Goal: Information Seeking & Learning: Check status

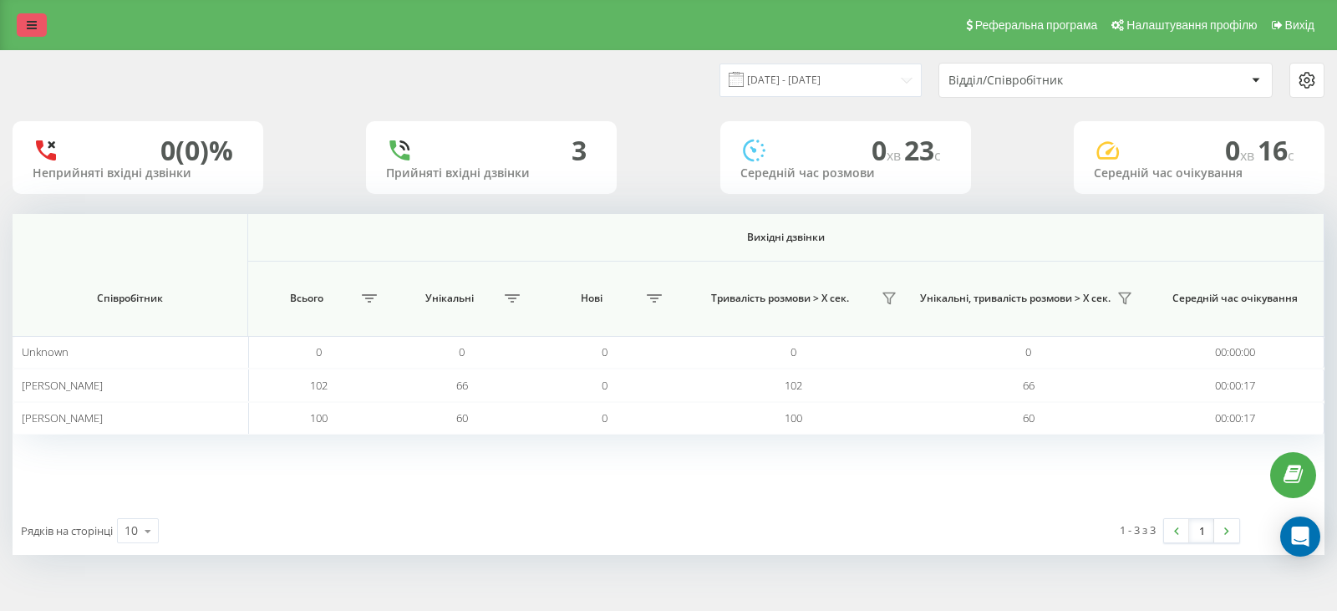
click at [25, 25] on link at bounding box center [32, 24] width 30 height 23
click at [28, 26] on icon at bounding box center [32, 25] width 10 height 12
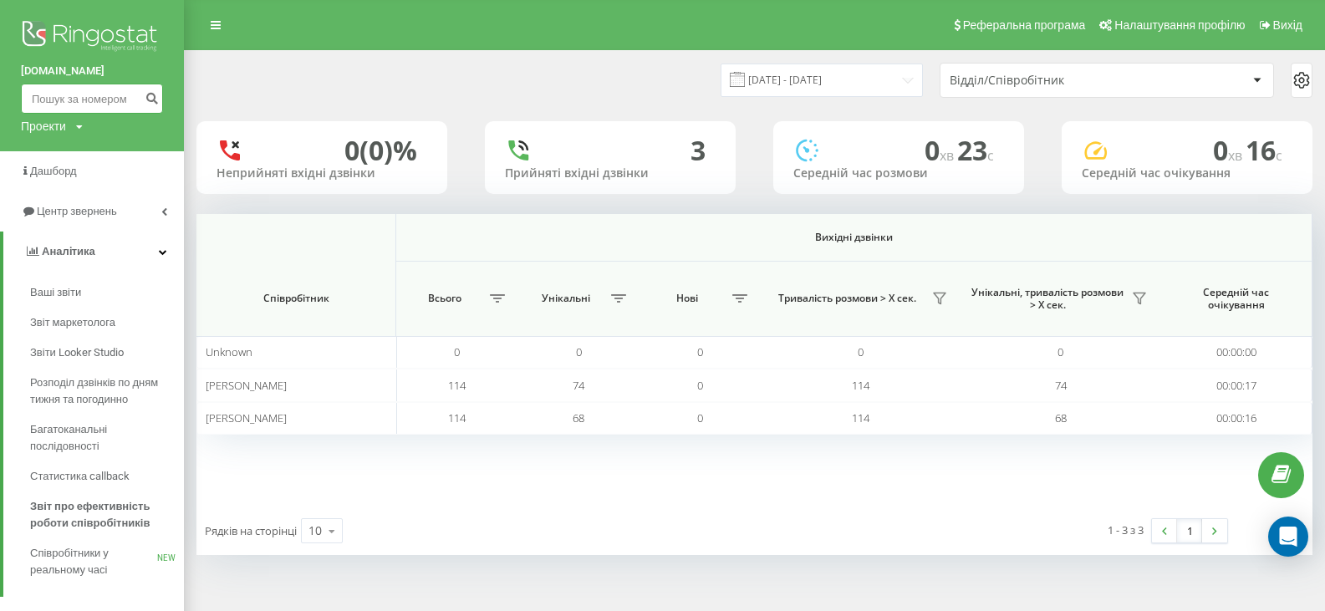
paste input "0635217148"
type input "0635217148"
click at [155, 101] on icon "submit" at bounding box center [152, 96] width 14 height 10
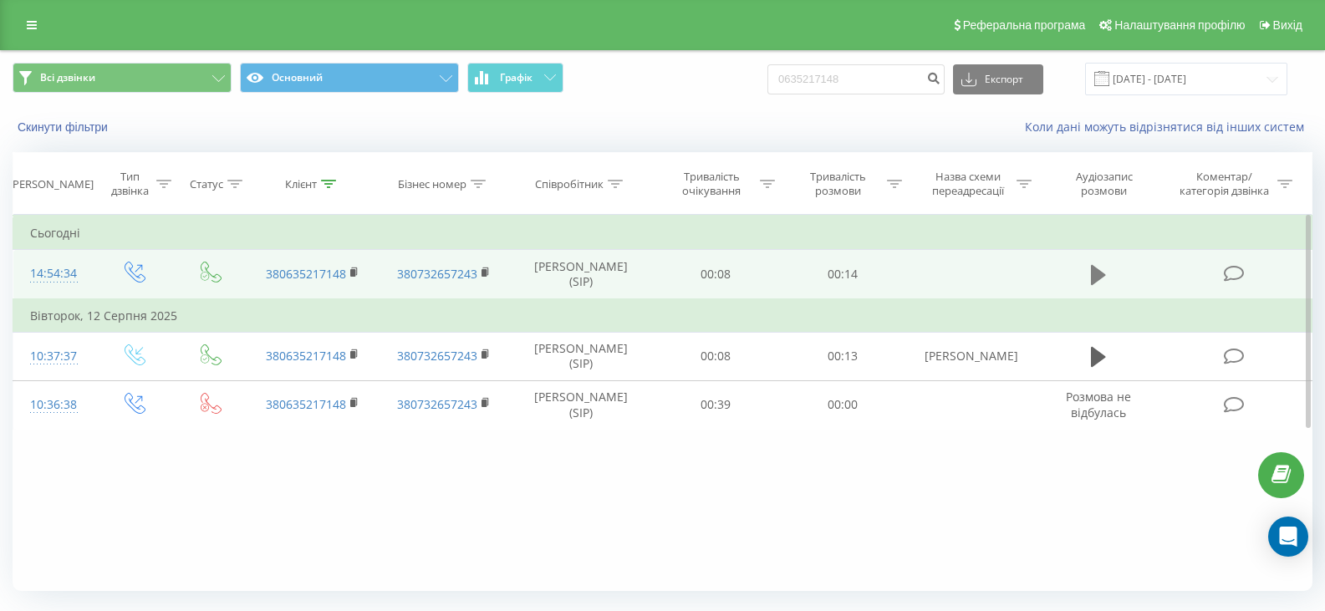
click at [1097, 284] on icon at bounding box center [1098, 274] width 15 height 23
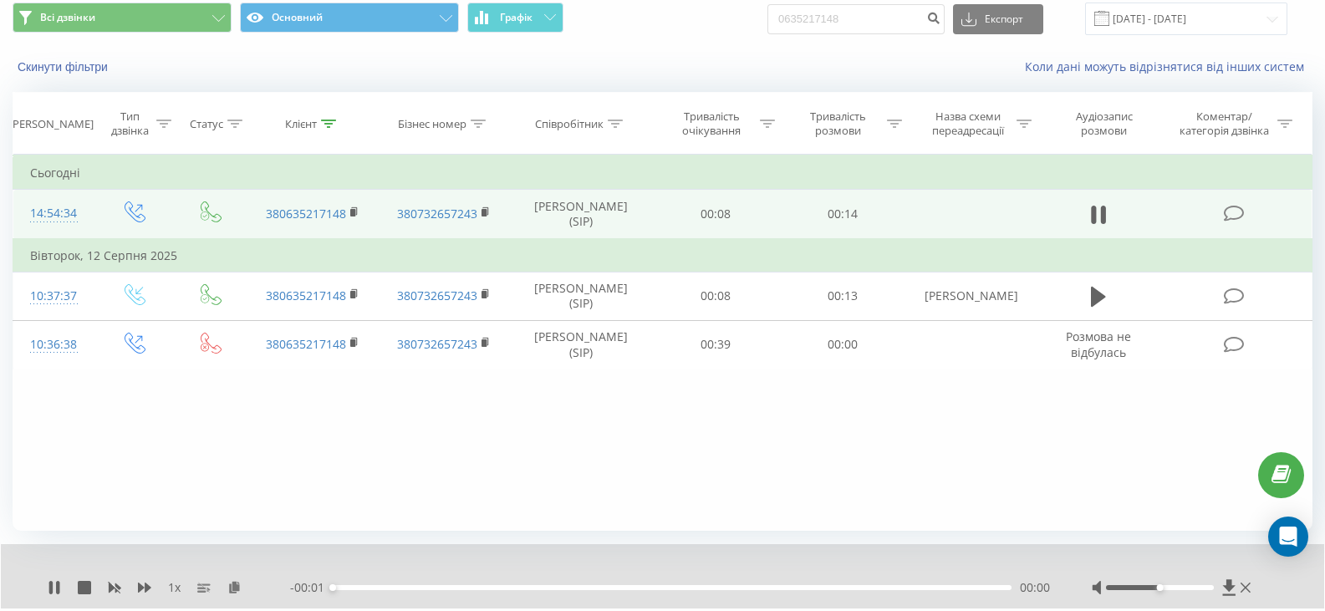
scroll to position [84, 0]
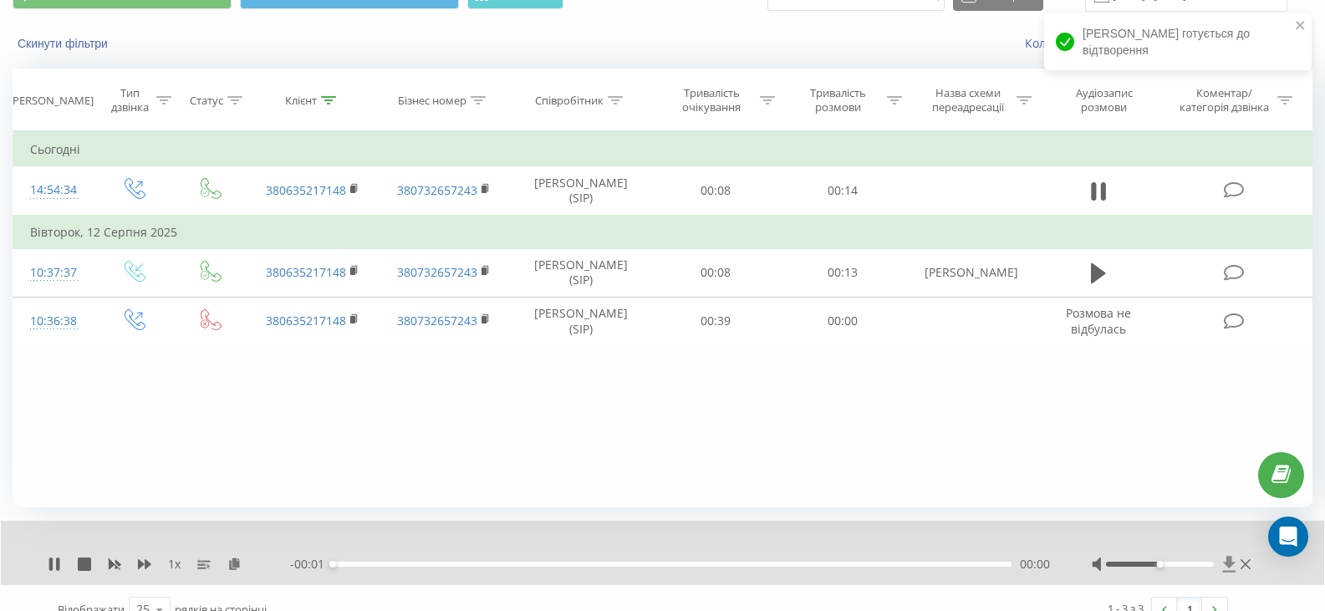
click at [1234, 571] on icon at bounding box center [1229, 564] width 13 height 16
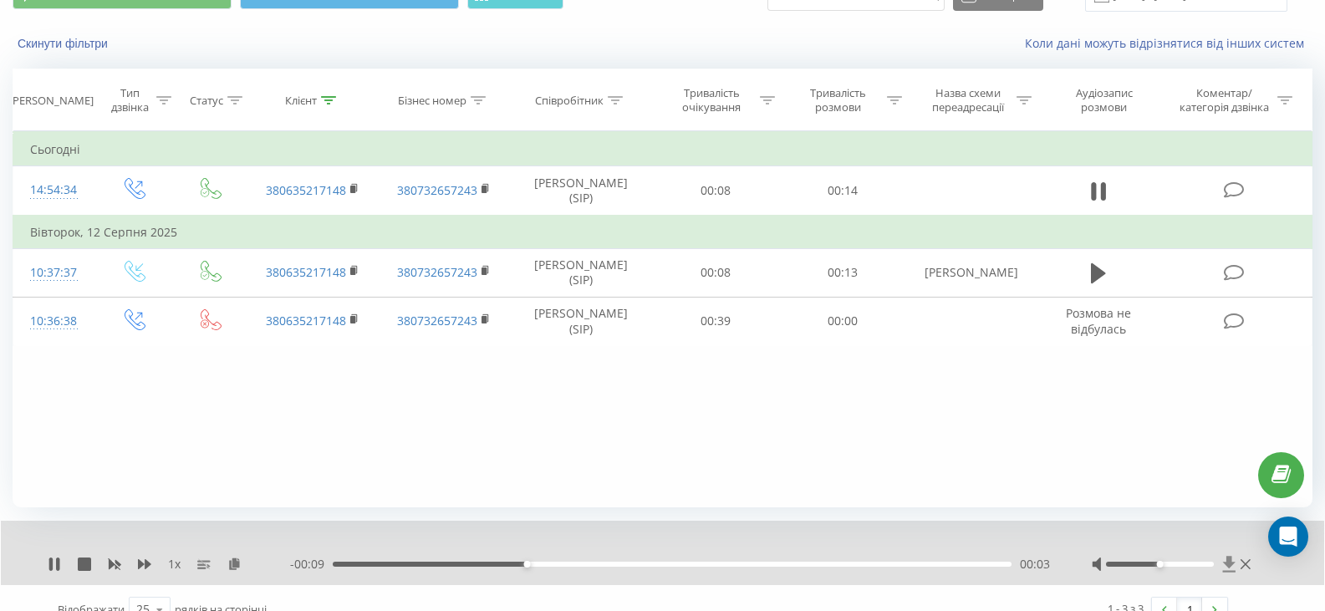
click at [1229, 561] on icon at bounding box center [1229, 564] width 13 height 16
click at [1226, 563] on icon at bounding box center [1229, 564] width 13 height 16
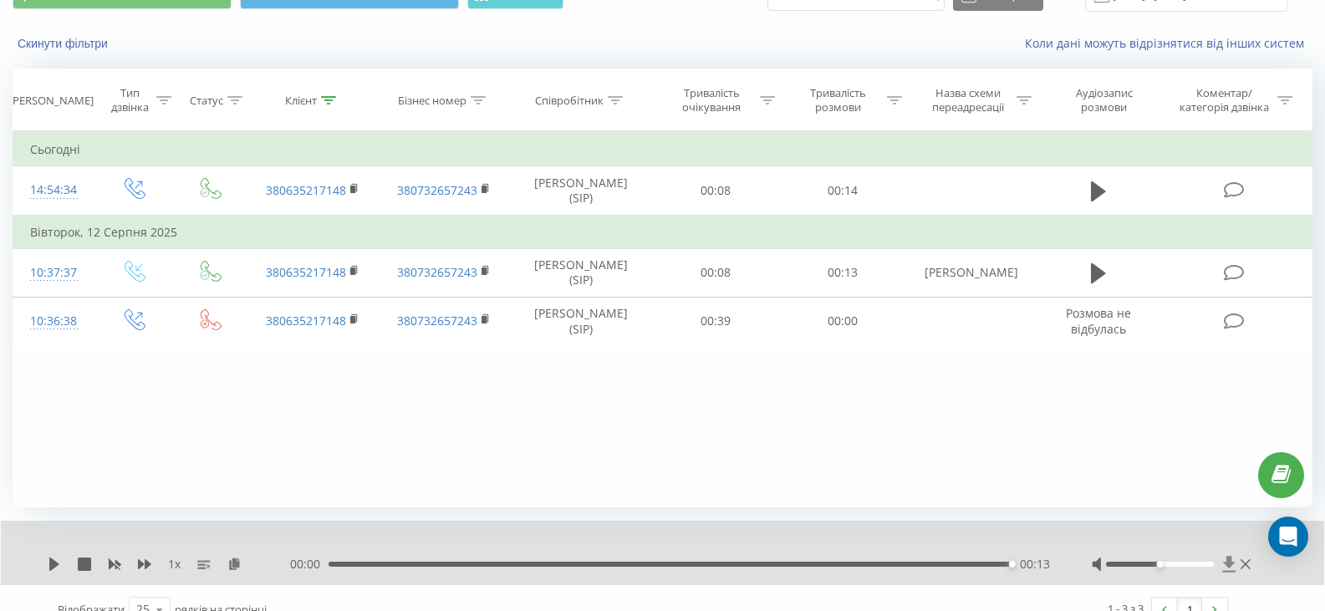
click at [1229, 567] on icon at bounding box center [1229, 564] width 13 height 16
click at [1223, 566] on icon at bounding box center [1229, 564] width 14 height 17
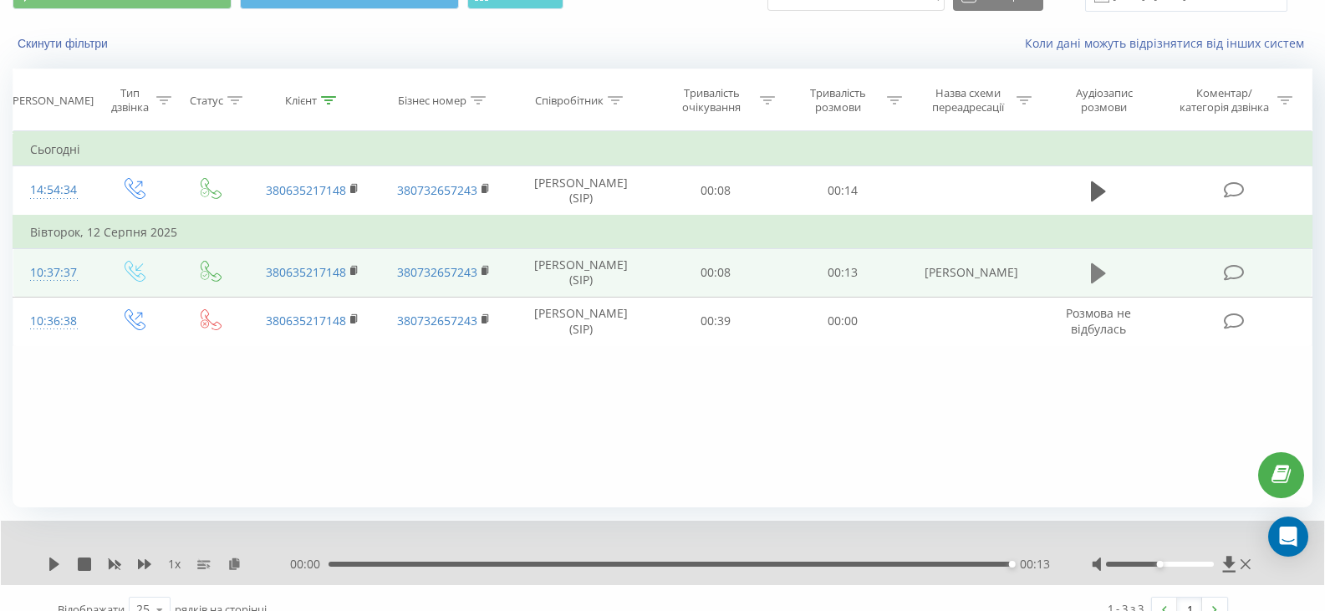
click at [1097, 269] on icon at bounding box center [1098, 273] width 15 height 20
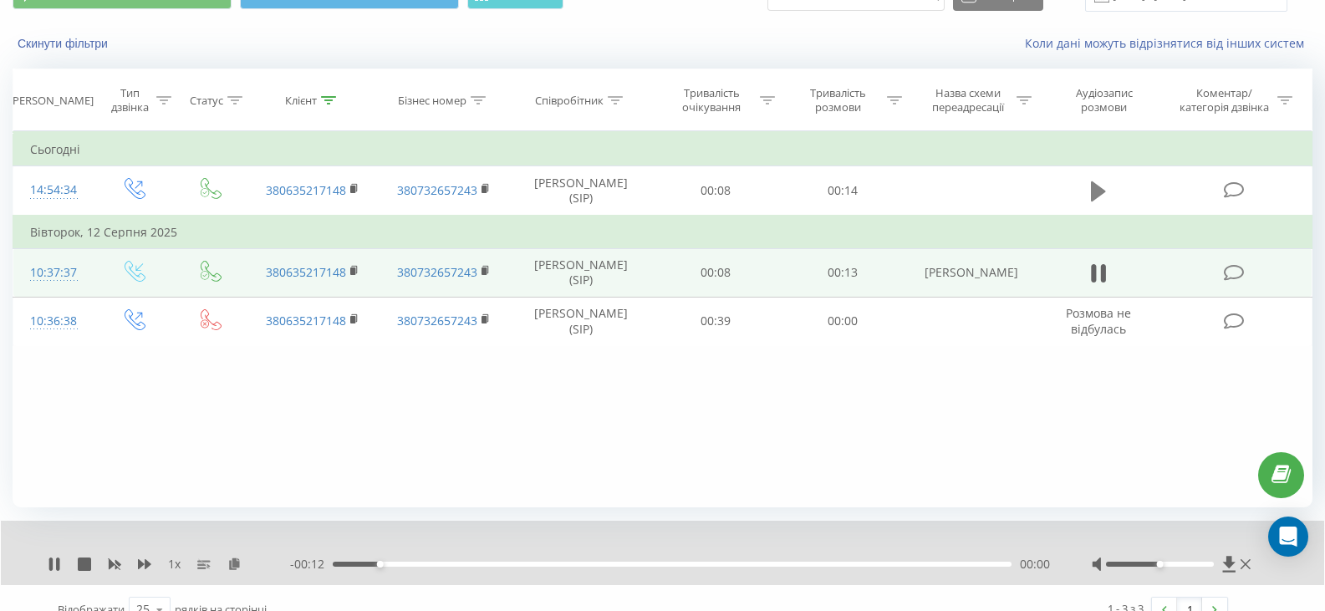
click at [1086, 194] on button at bounding box center [1098, 191] width 25 height 25
click at [1227, 562] on icon at bounding box center [1229, 564] width 13 height 16
click at [48, 565] on icon at bounding box center [54, 563] width 13 height 13
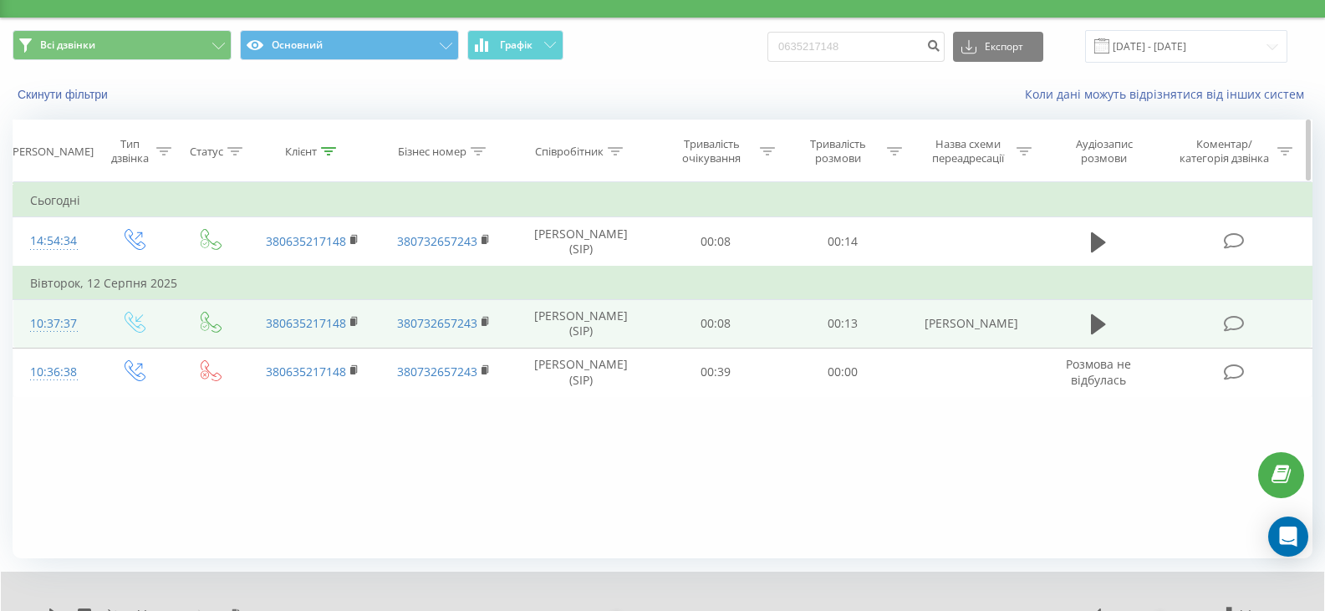
scroll to position [0, 0]
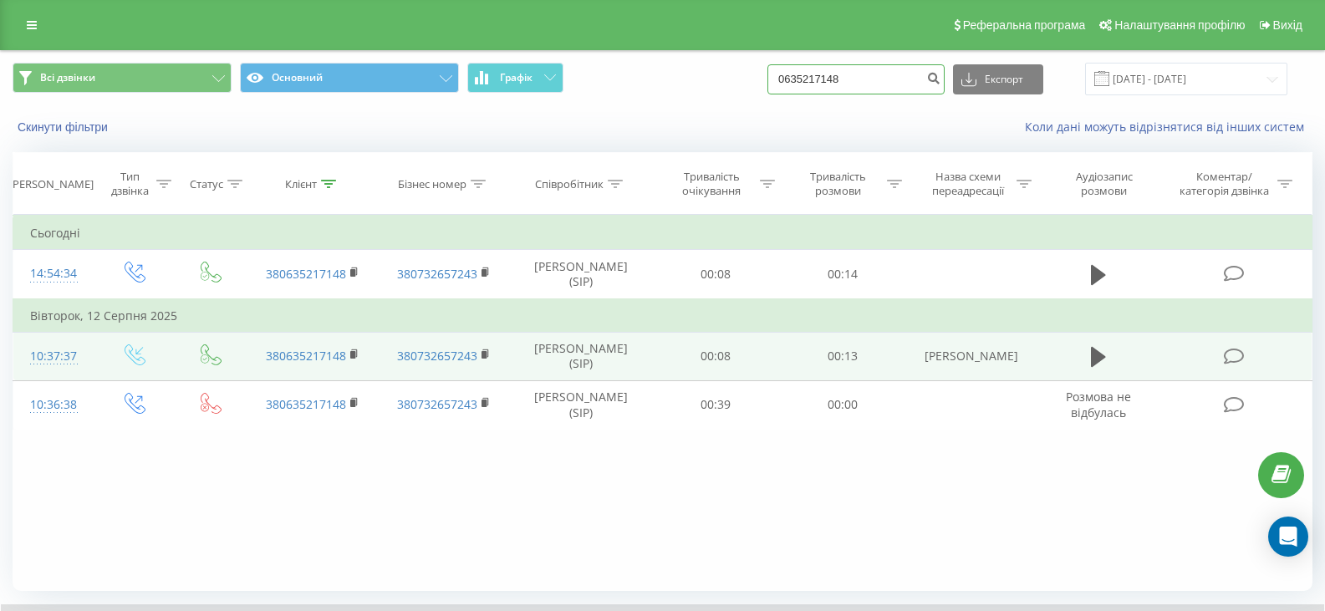
drag, startPoint x: 868, startPoint y: 81, endPoint x: 789, endPoint y: 75, distance: 79.6
click at [789, 75] on input "0635217148" at bounding box center [855, 79] width 177 height 30
paste input "84559839"
type input "0684559839"
click at [940, 80] on icon "submit" at bounding box center [933, 76] width 14 height 10
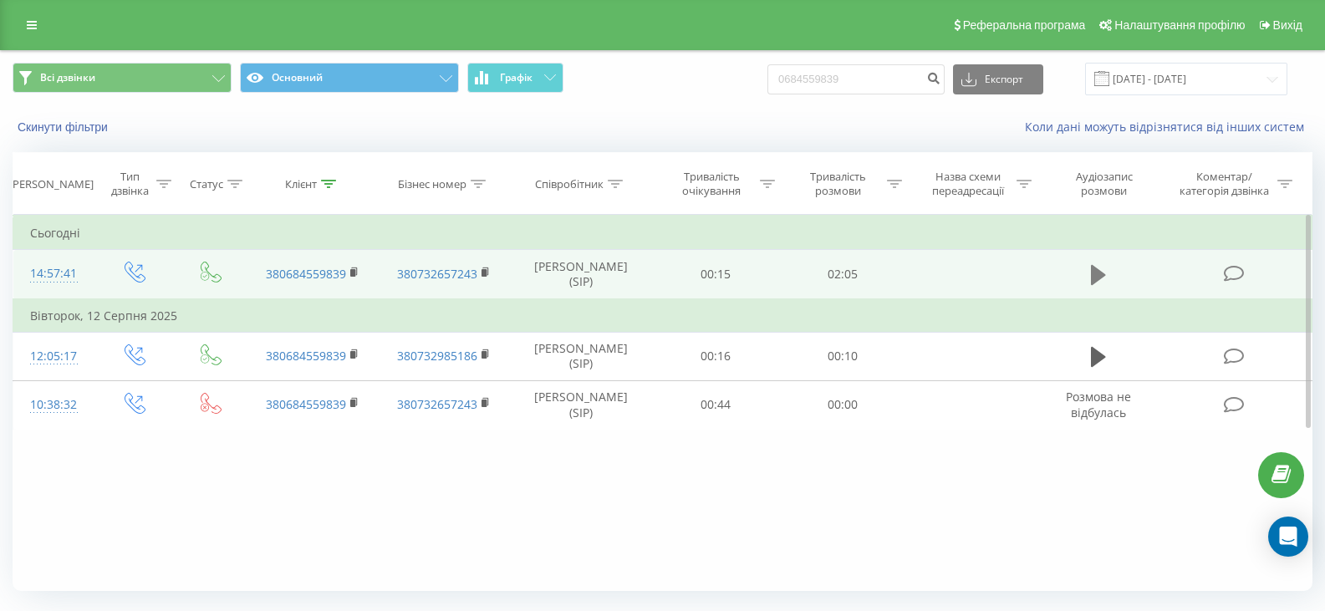
click at [1092, 278] on icon at bounding box center [1098, 275] width 15 height 20
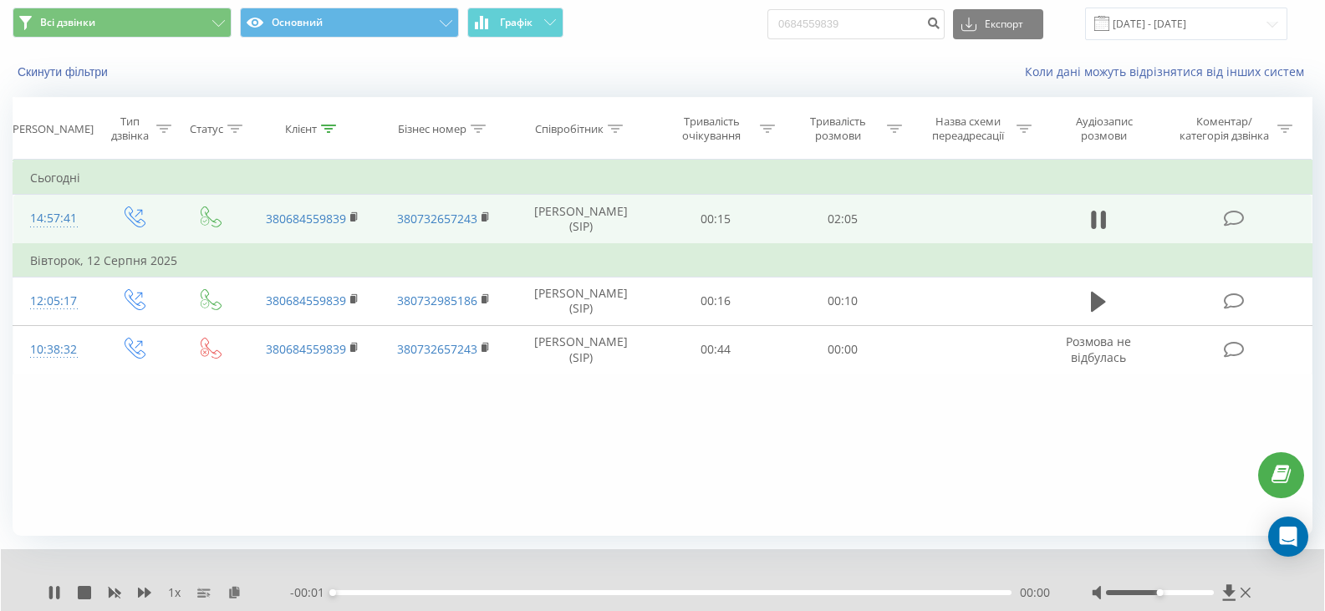
scroll to position [107, 0]
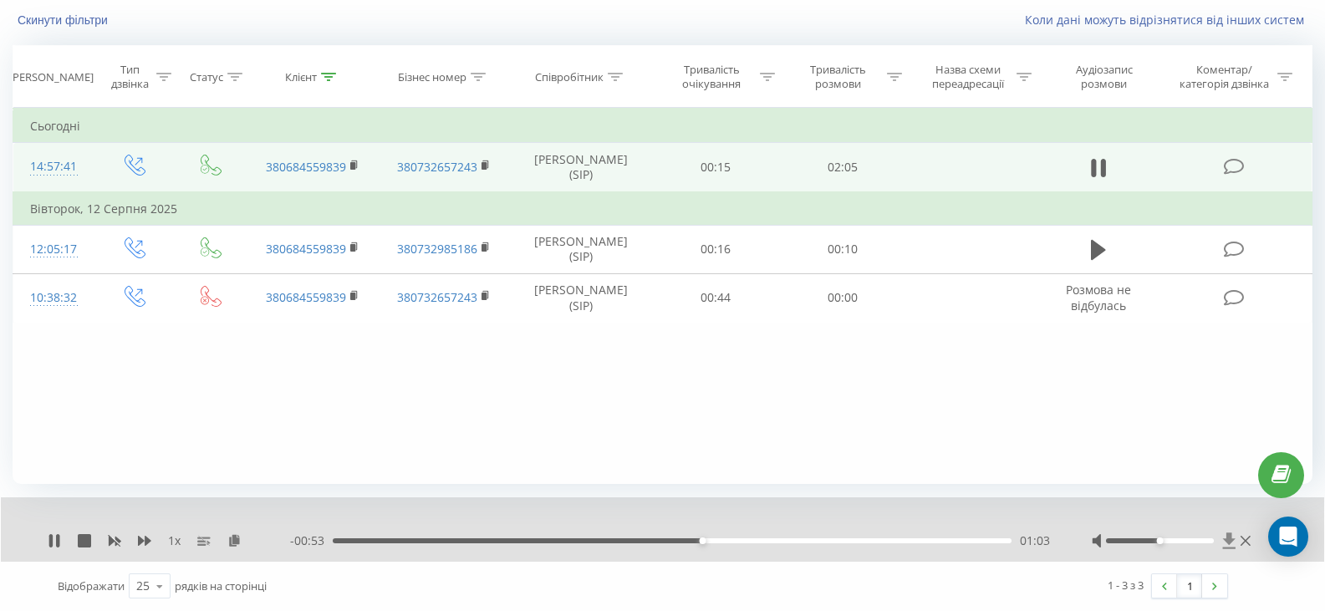
click at [1226, 542] on icon at bounding box center [1229, 540] width 14 height 17
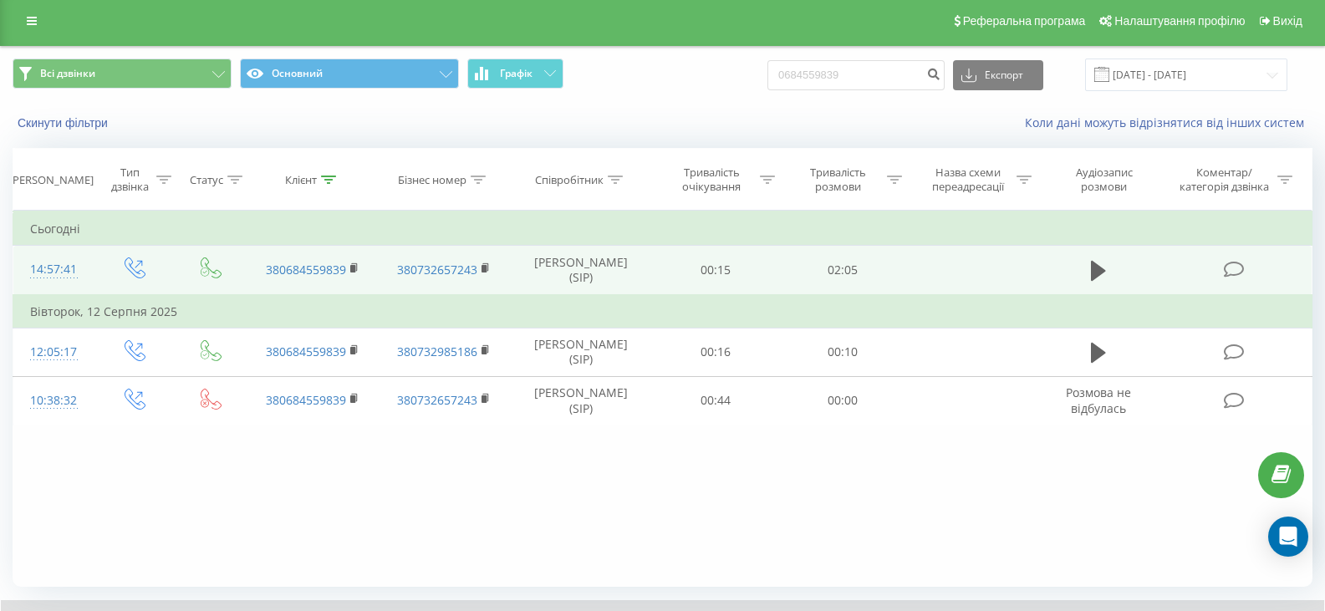
scroll to position [0, 0]
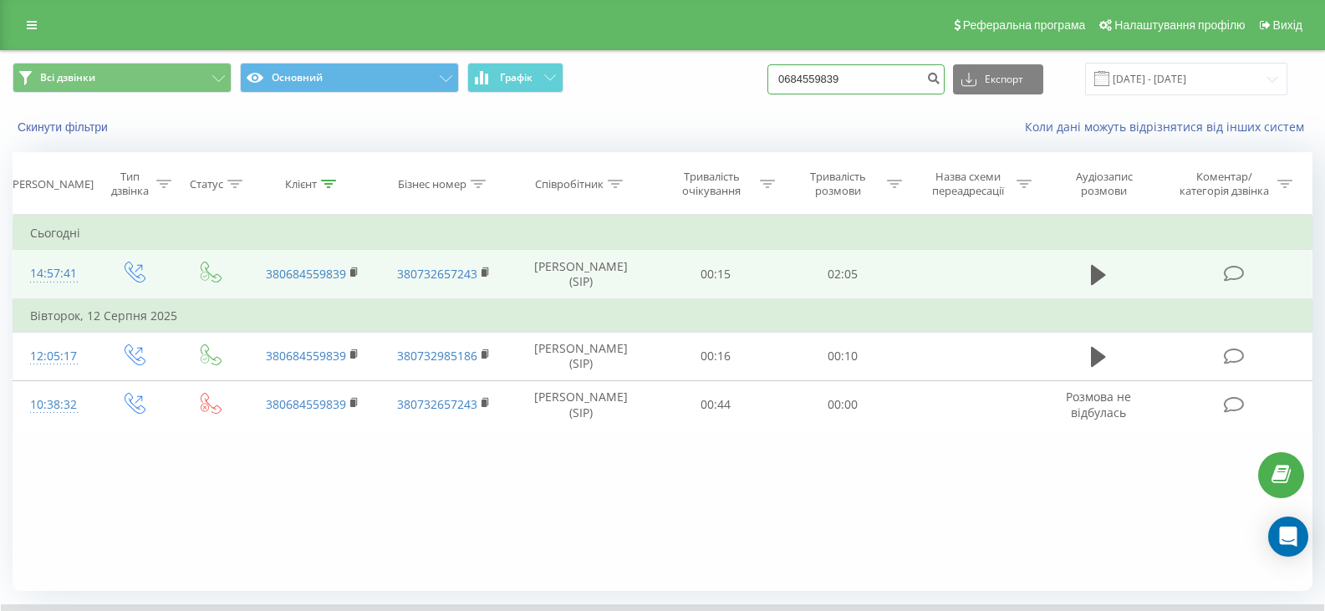
drag, startPoint x: 872, startPoint y: 83, endPoint x: 803, endPoint y: 77, distance: 68.8
click at [779, 72] on div "Всі дзвінки Основний Графік 0684559839 Експорт .csv .xls .xlsx 22.05.2025 - 22.…" at bounding box center [663, 79] width 1300 height 33
paste input "7757954"
type input "0677579549"
click at [940, 78] on icon "submit" at bounding box center [933, 76] width 14 height 10
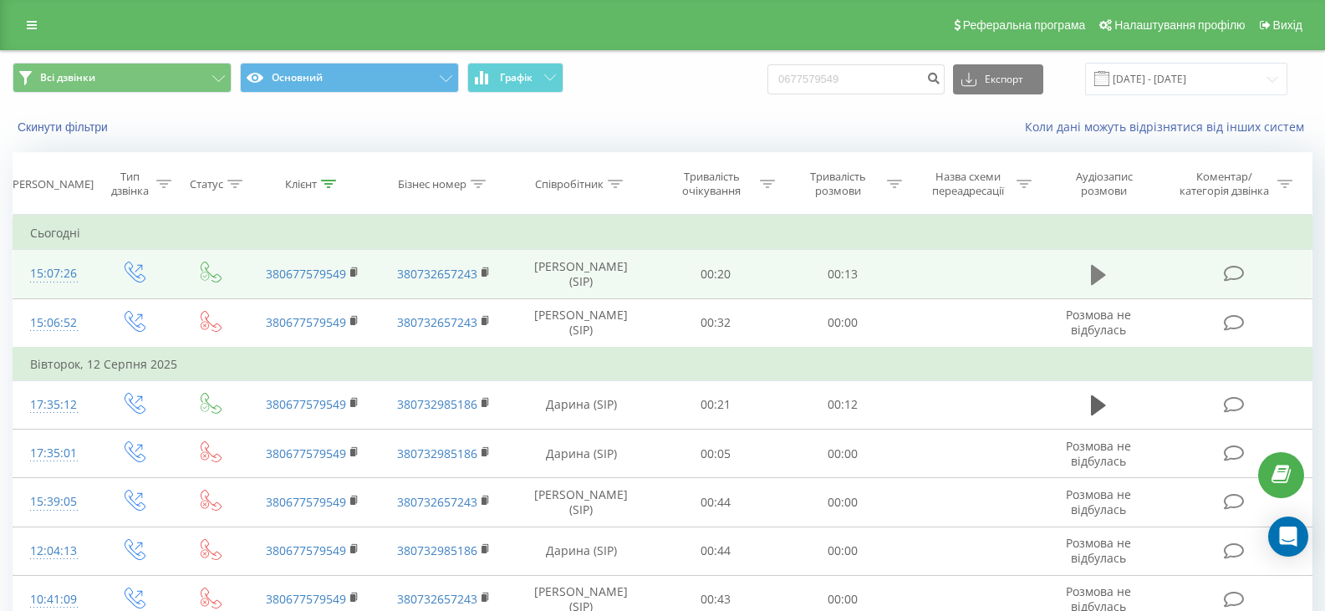
click at [1104, 275] on icon at bounding box center [1098, 275] width 15 height 20
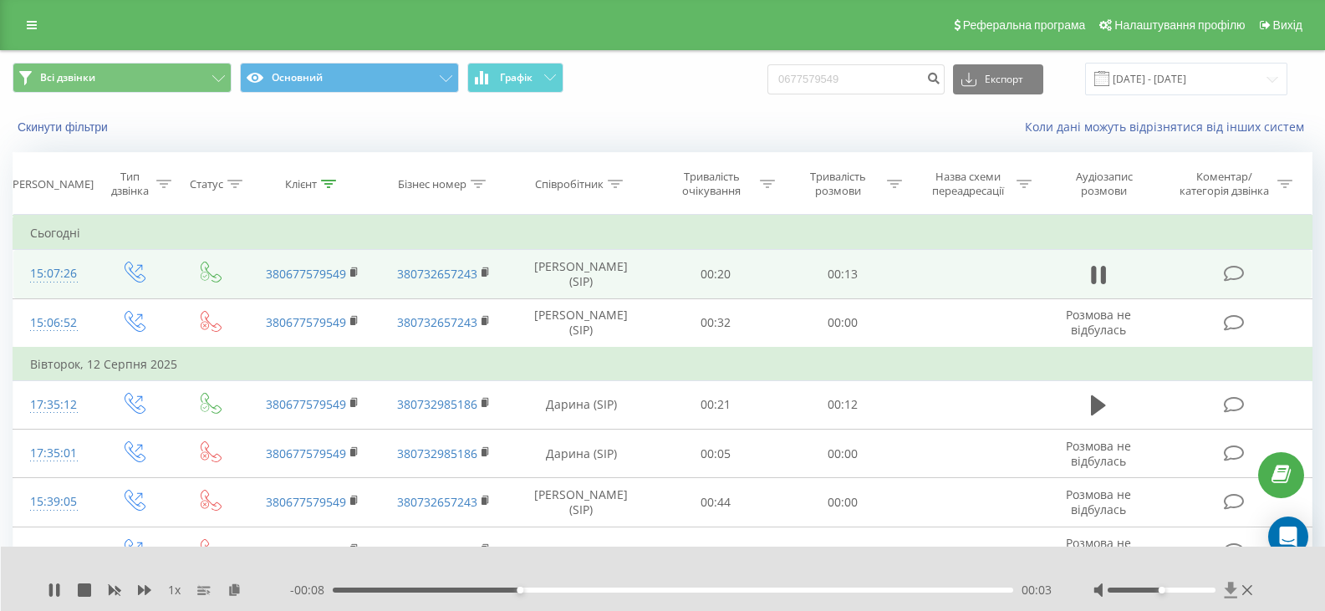
click at [1234, 591] on icon at bounding box center [1230, 590] width 13 height 16
drag, startPoint x: 862, startPoint y: 65, endPoint x: 796, endPoint y: 71, distance: 66.3
click at [791, 65] on input "0677579549" at bounding box center [855, 79] width 177 height 30
paste input "83714435"
type input "0683714435"
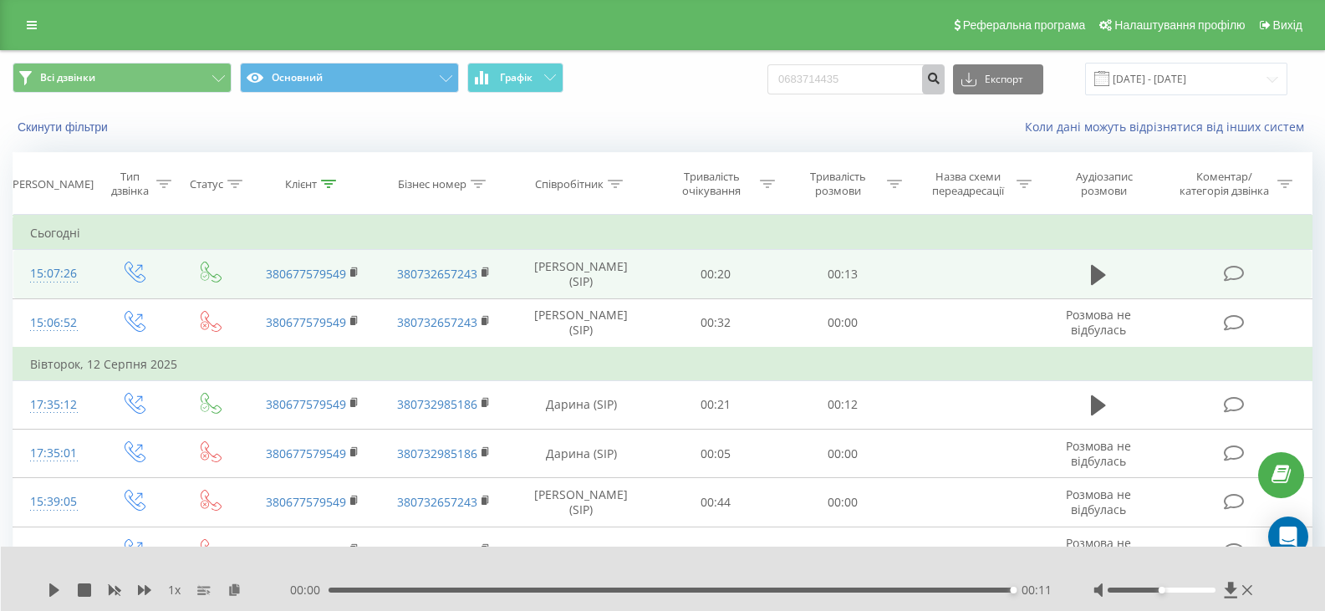
click at [940, 81] on icon "submit" at bounding box center [933, 76] width 14 height 10
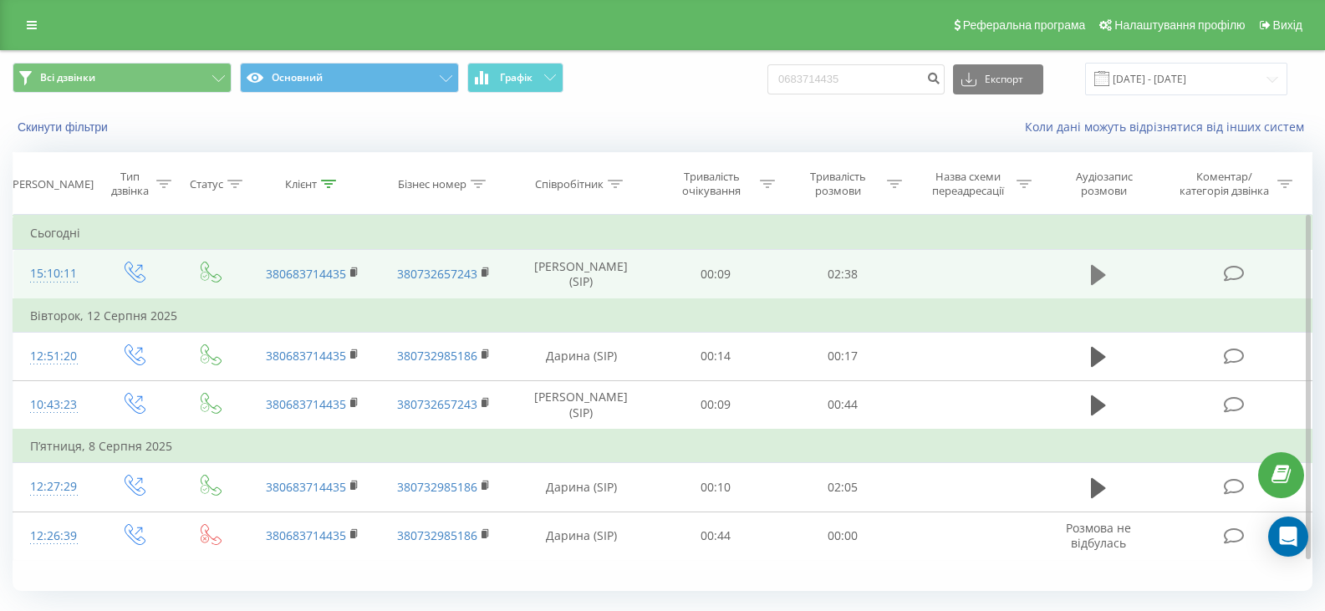
click at [1097, 272] on icon at bounding box center [1098, 275] width 15 height 20
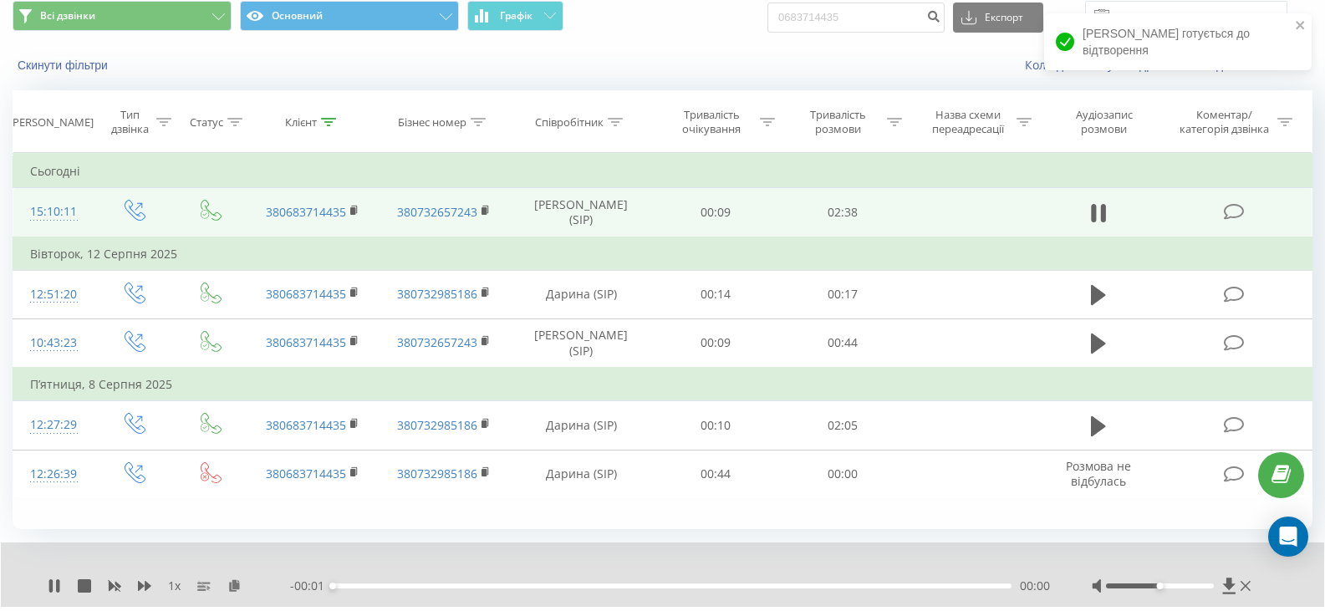
scroll to position [84, 0]
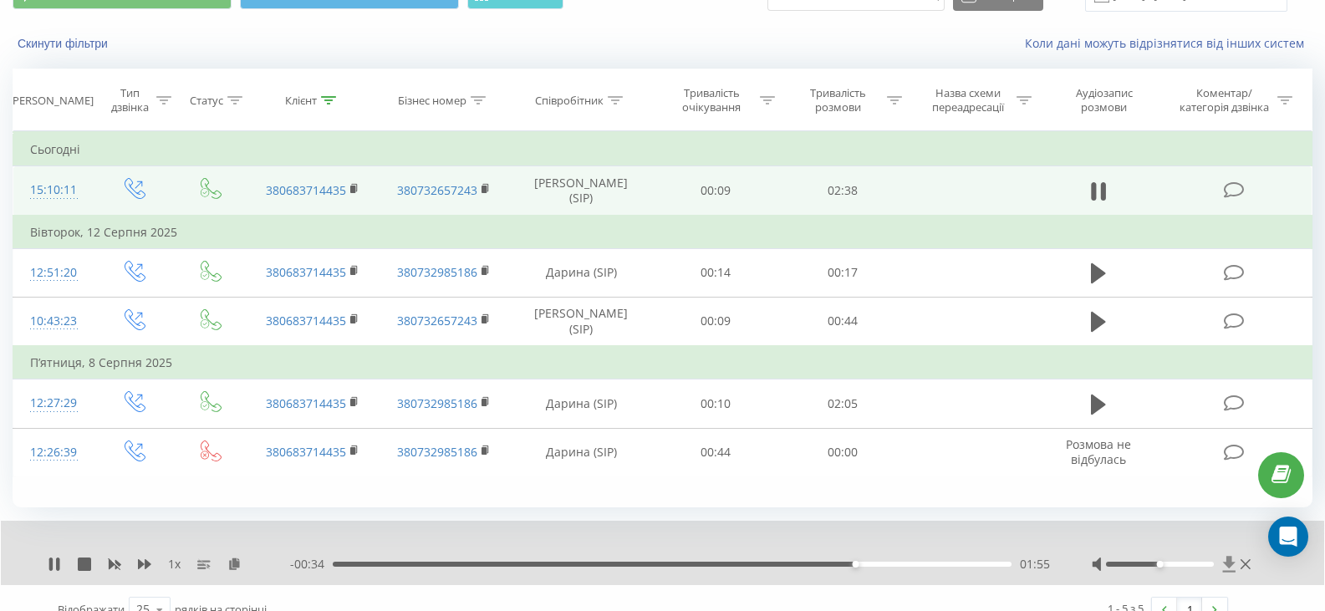
click at [1226, 562] on icon at bounding box center [1229, 564] width 13 height 16
click at [150, 559] on icon at bounding box center [144, 563] width 13 height 13
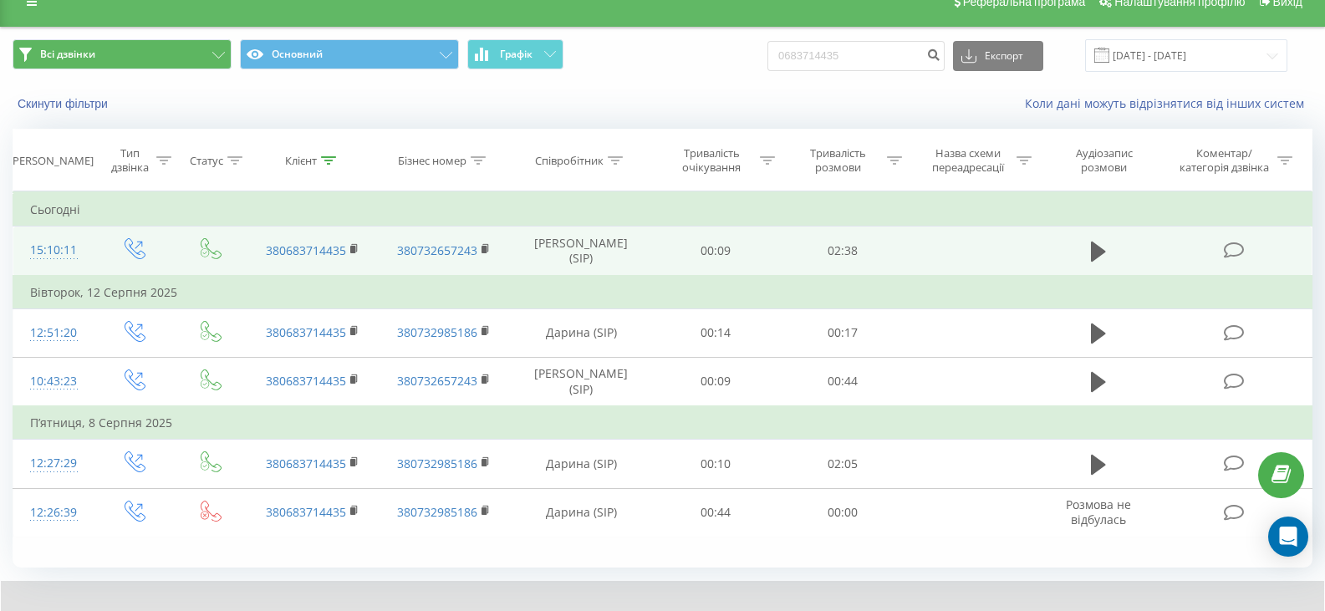
scroll to position [0, 0]
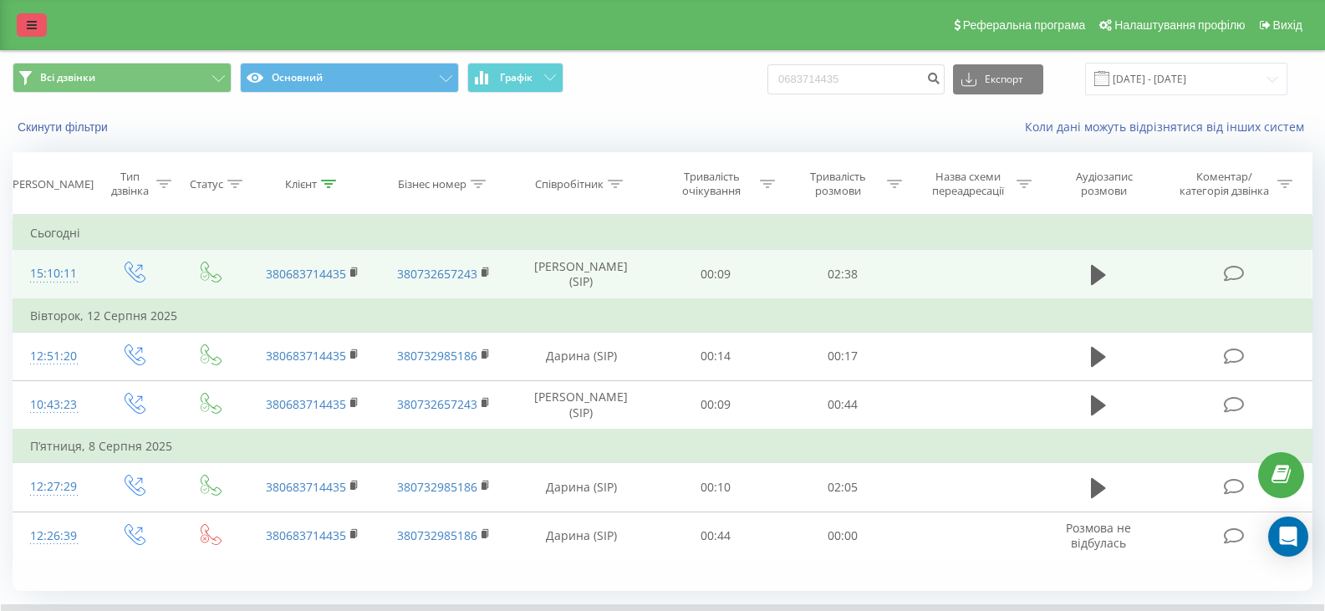
click at [22, 26] on link at bounding box center [32, 24] width 30 height 23
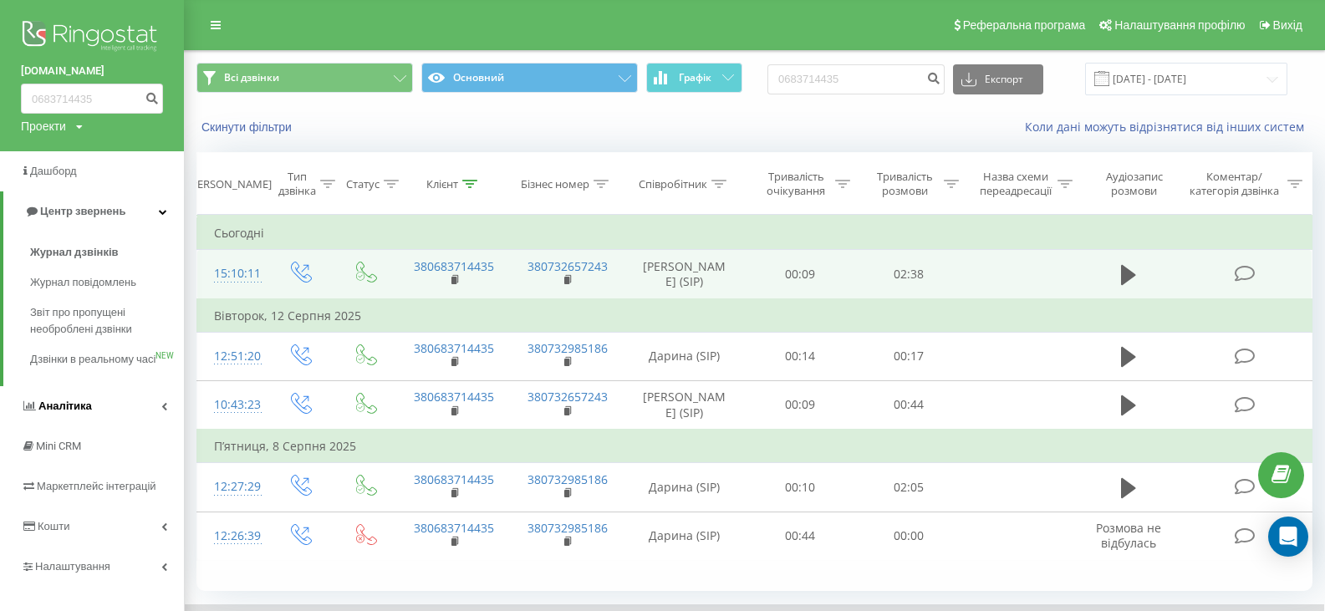
click at [85, 415] on span "Аналiтика" at bounding box center [56, 406] width 71 height 17
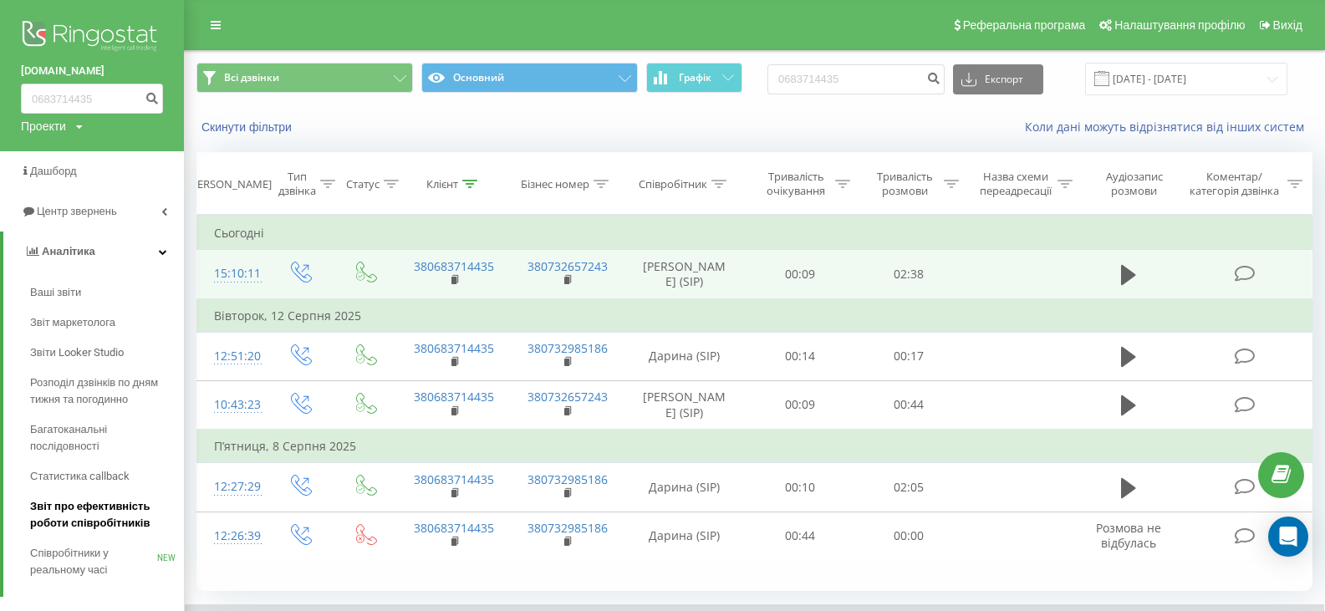
click at [67, 525] on span "Звіт про ефективність роботи співробітників" at bounding box center [102, 514] width 145 height 33
